Goal: Download file/media

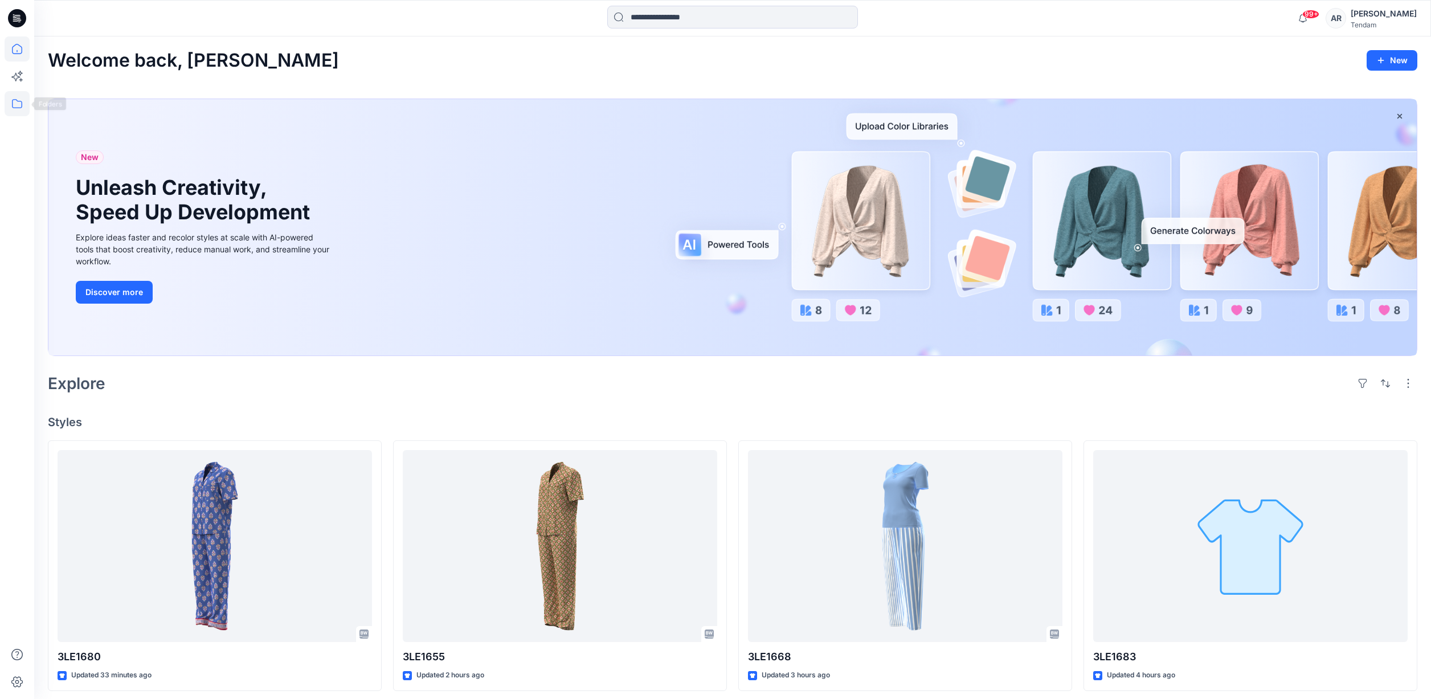
click at [19, 100] on icon at bounding box center [17, 103] width 25 height 25
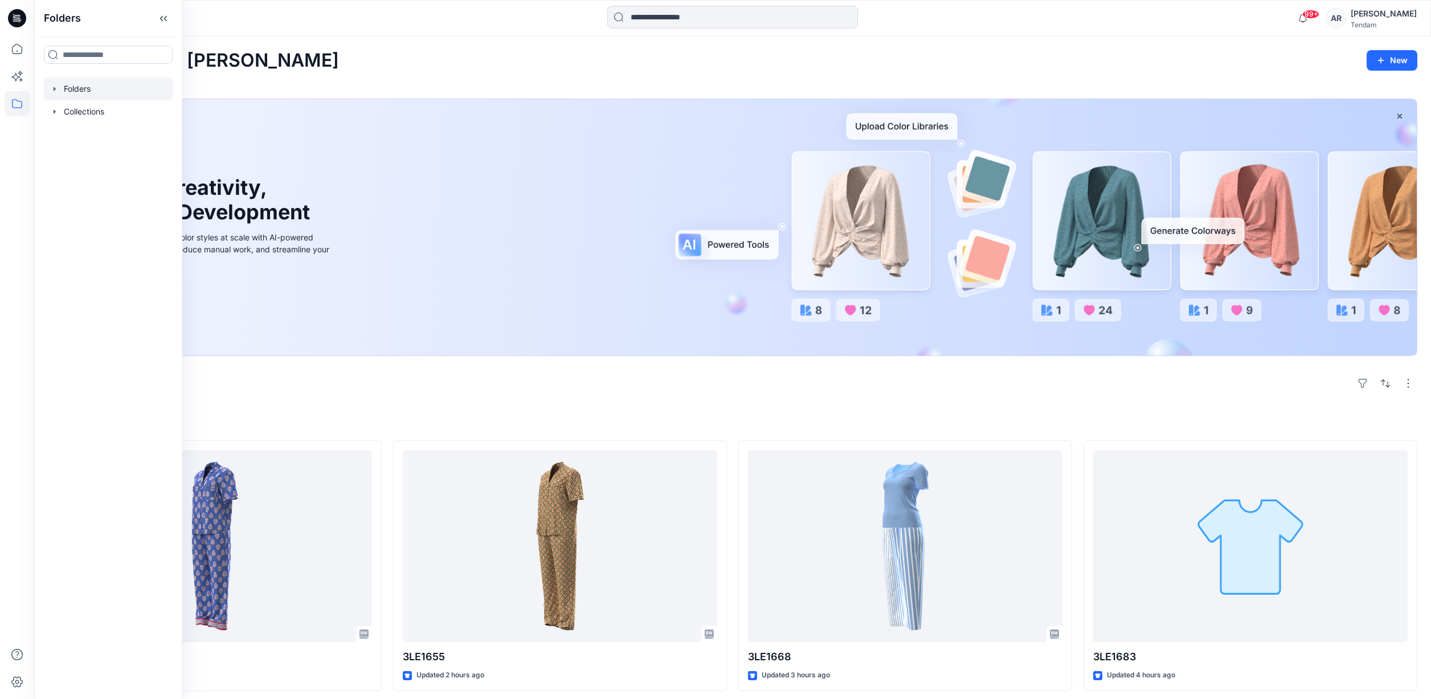
click at [93, 84] on div at bounding box center [108, 88] width 130 height 23
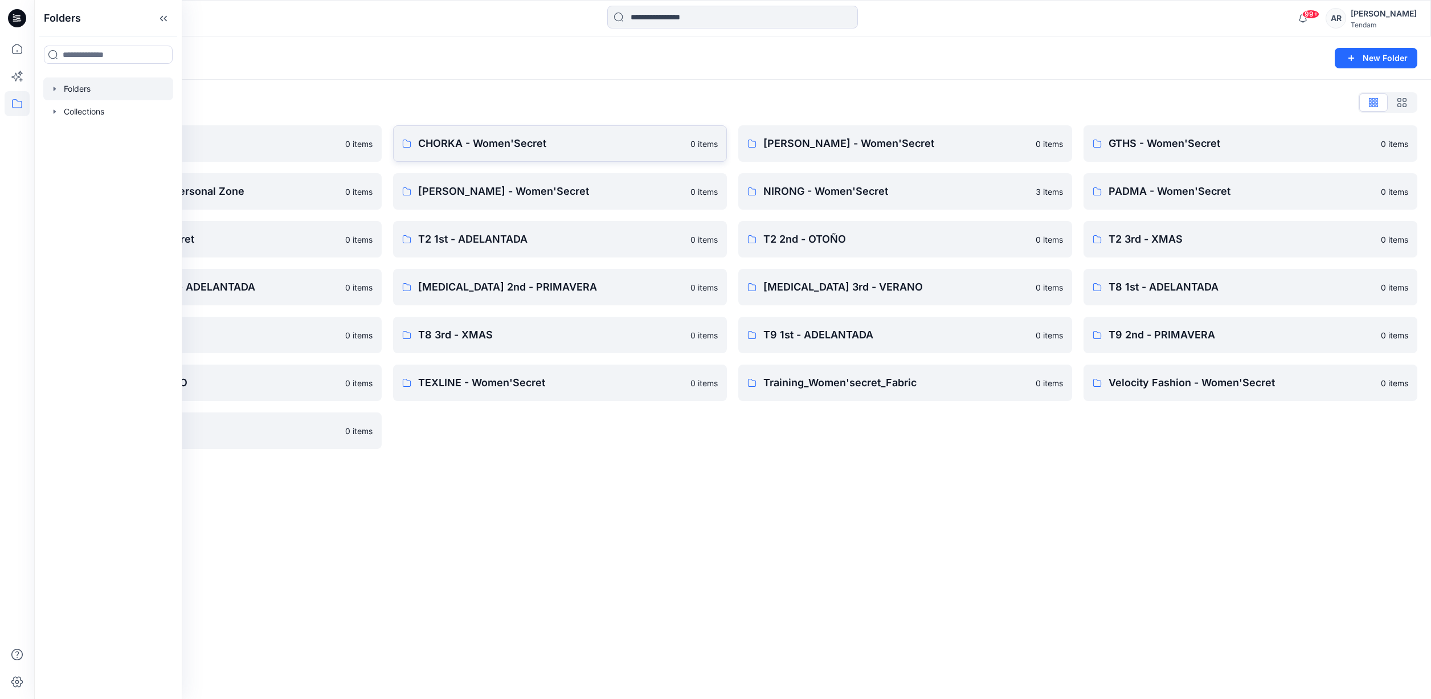
drag, startPoint x: 617, startPoint y: 111, endPoint x: 585, endPoint y: 141, distance: 43.9
click at [616, 111] on div "Folders List" at bounding box center [732, 102] width 1369 height 18
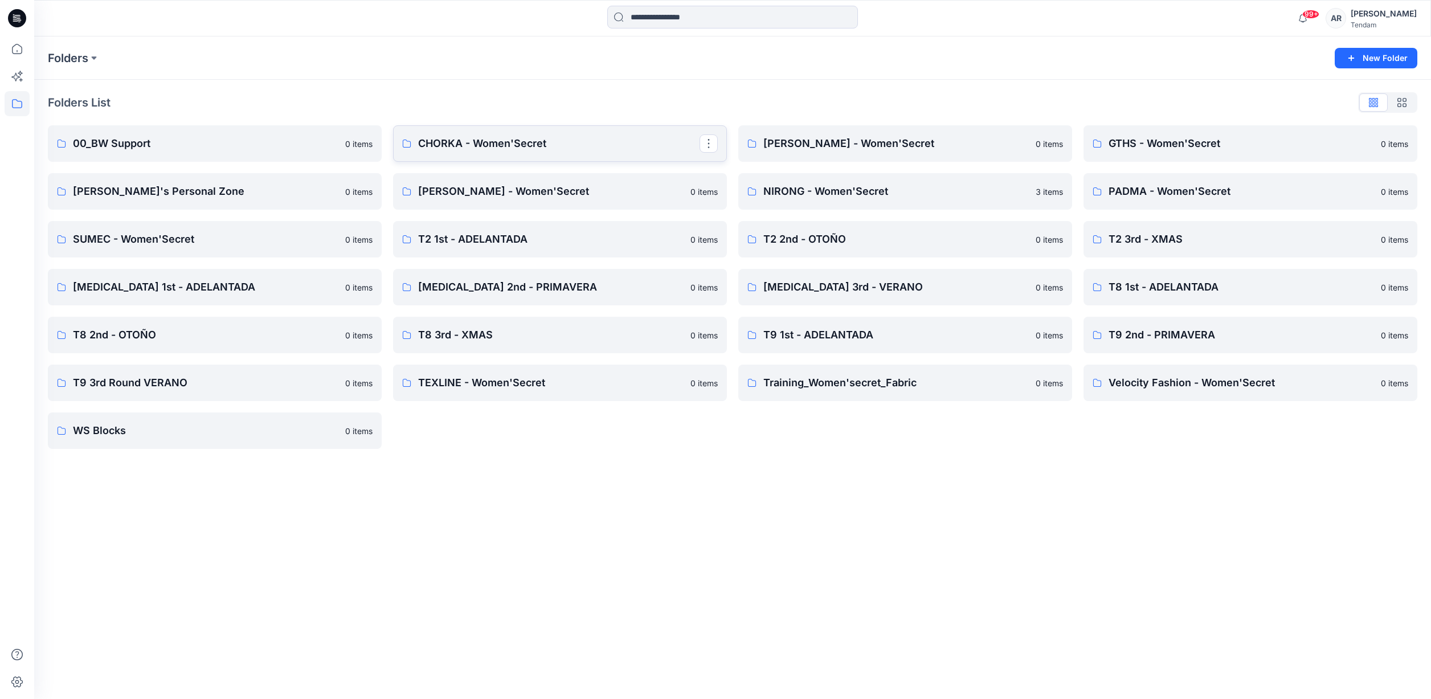
click at [585, 141] on p "CHORKA - Women'Secret" at bounding box center [558, 144] width 281 height 16
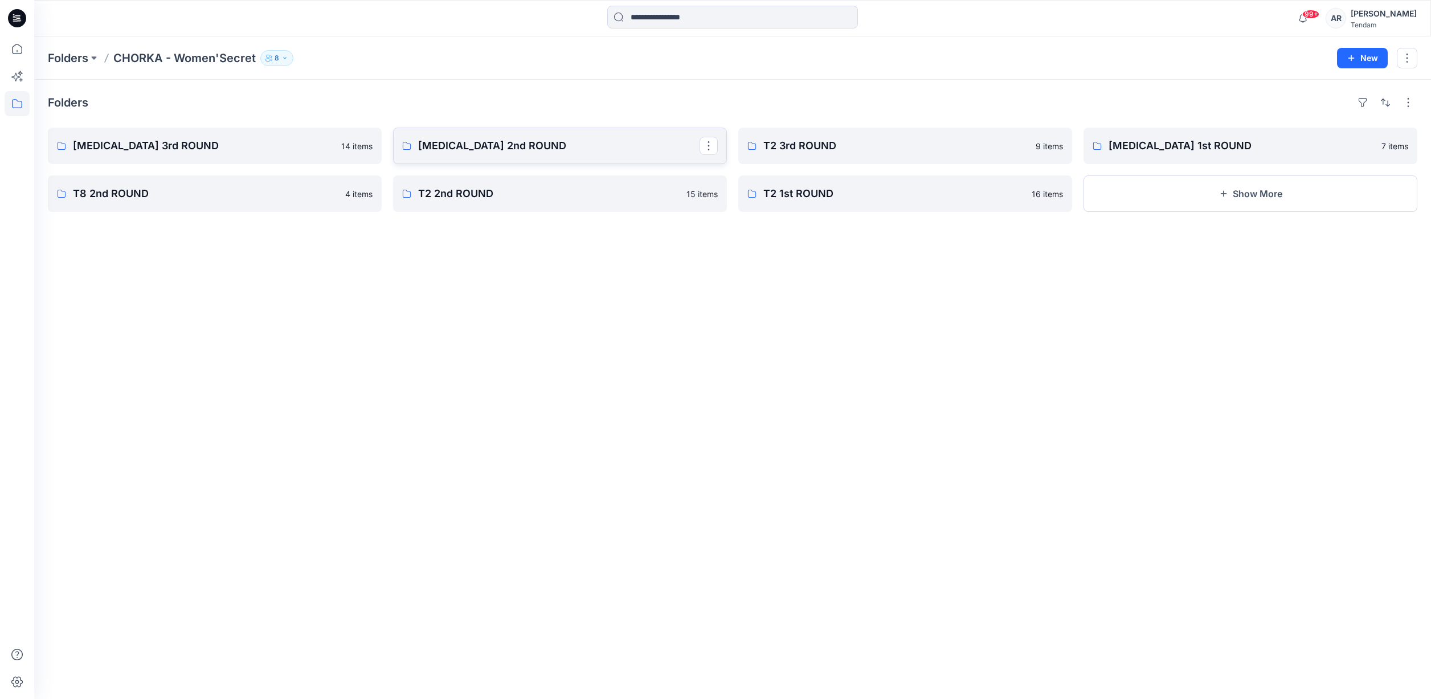
click at [518, 140] on p "[MEDICAL_DATA] 2nd ROUND" at bounding box center [558, 146] width 281 height 16
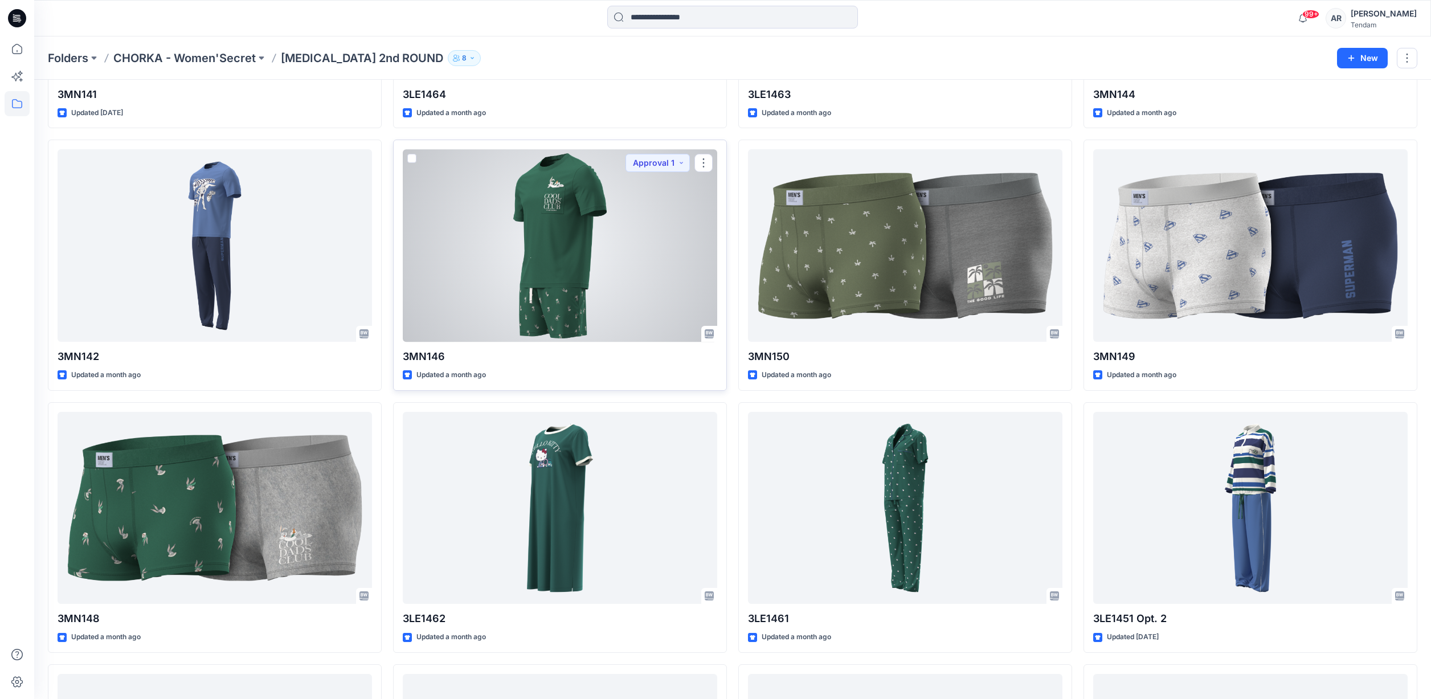
scroll to position [251, 0]
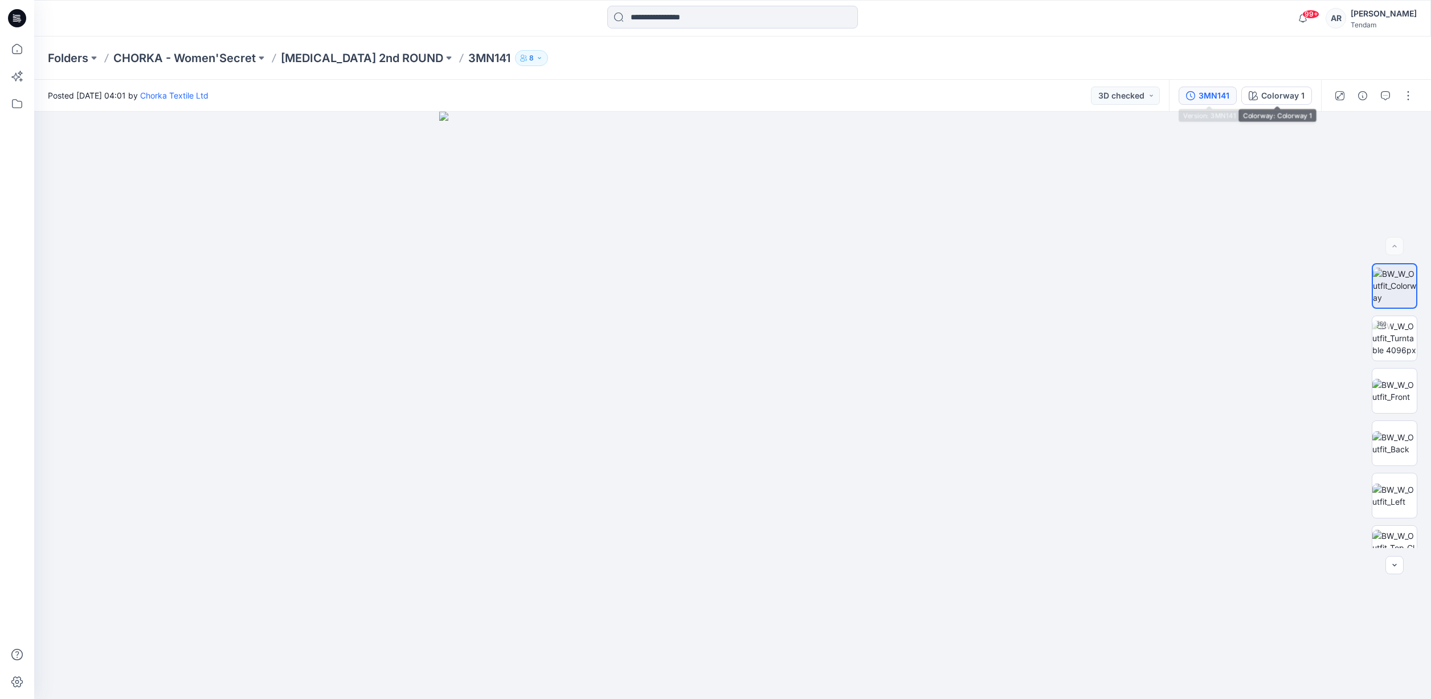
click at [1221, 95] on div "3MN141" at bounding box center [1213, 95] width 31 height 13
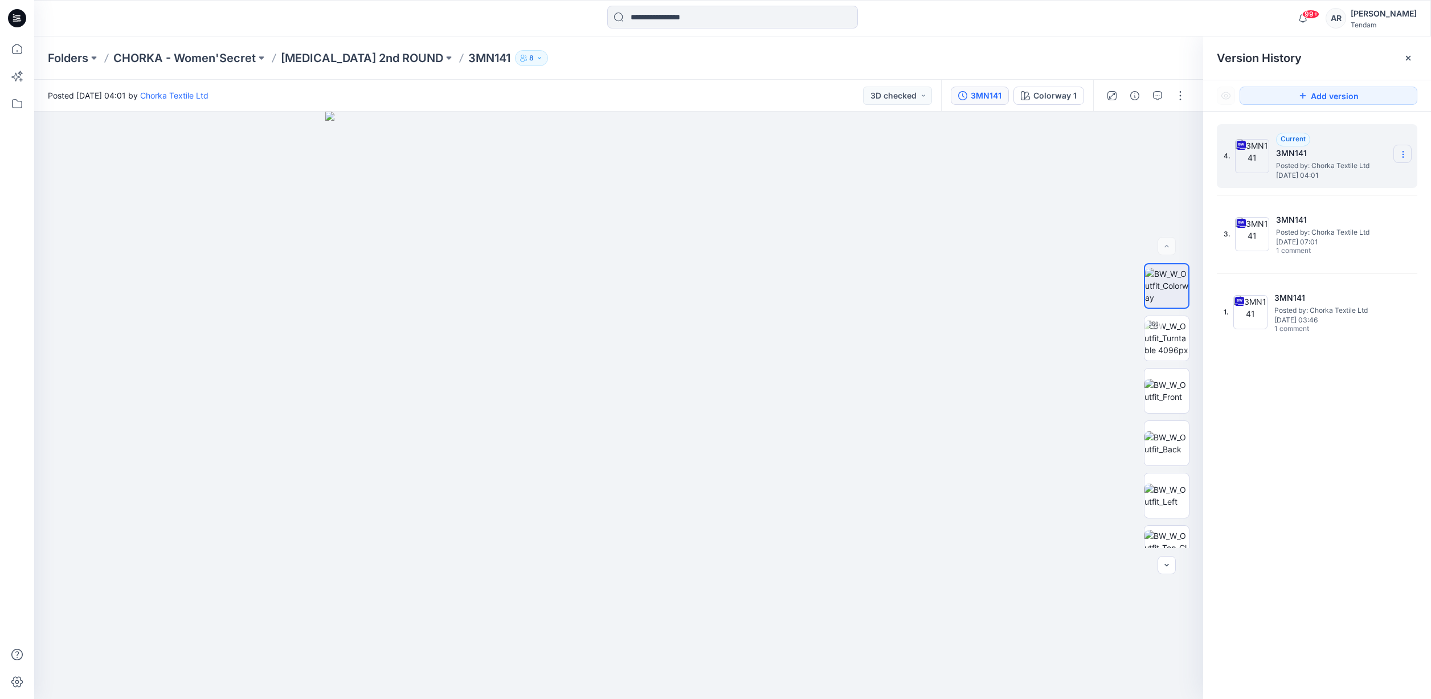
click at [1403, 155] on icon at bounding box center [1402, 154] width 9 height 9
click at [1333, 177] on span "Download Source BW File" at bounding box center [1344, 177] width 95 height 14
